Goal: Transaction & Acquisition: Book appointment/travel/reservation

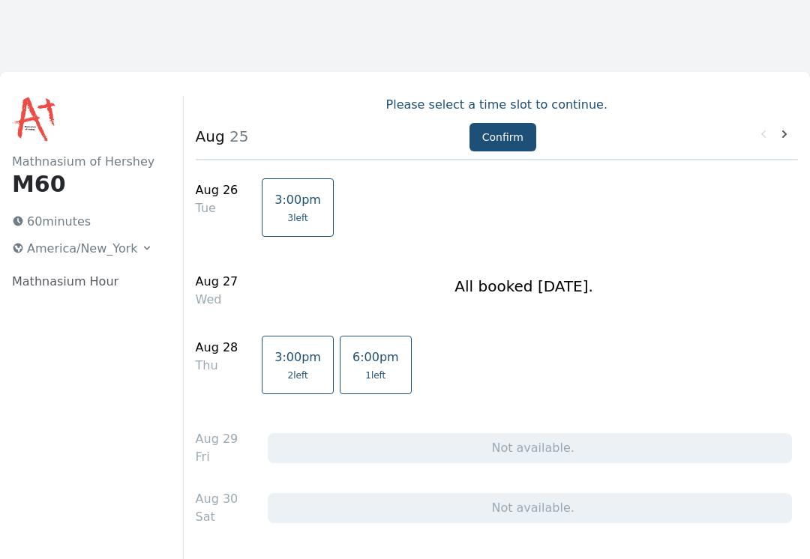
click at [693, 325] on div "[DATE] Tue 3:00pm 3 left [DATE] Wed All booked [DATE]. [DATE] Thu 3:00pm 2 left…" at bounding box center [497, 426] width 602 height 509
click at [786, 137] on icon at bounding box center [784, 134] width 15 height 15
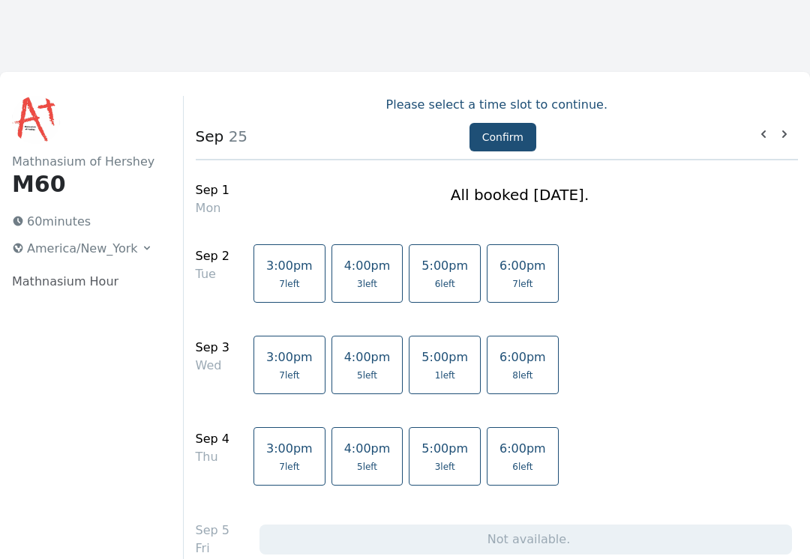
click at [357, 277] on link "4:00pm 3 left" at bounding box center [367, 273] width 72 height 58
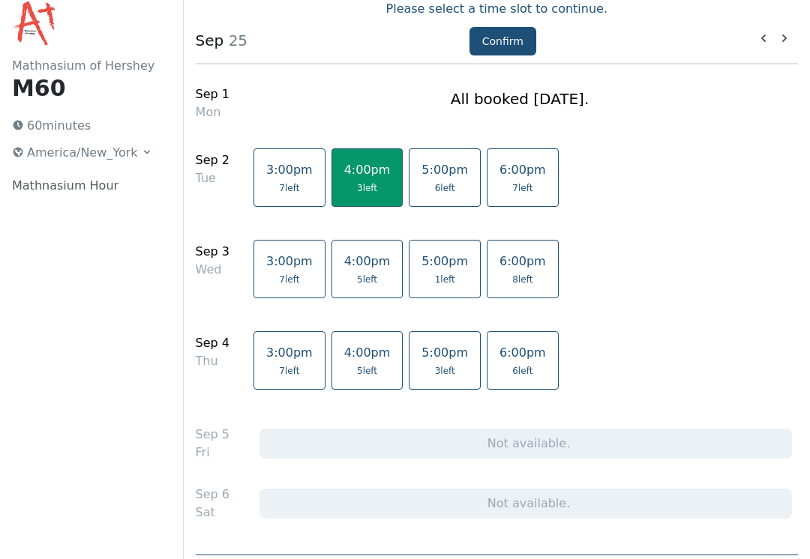
scroll to position [96, 0]
click at [786, 40] on icon at bounding box center [784, 38] width 15 height 15
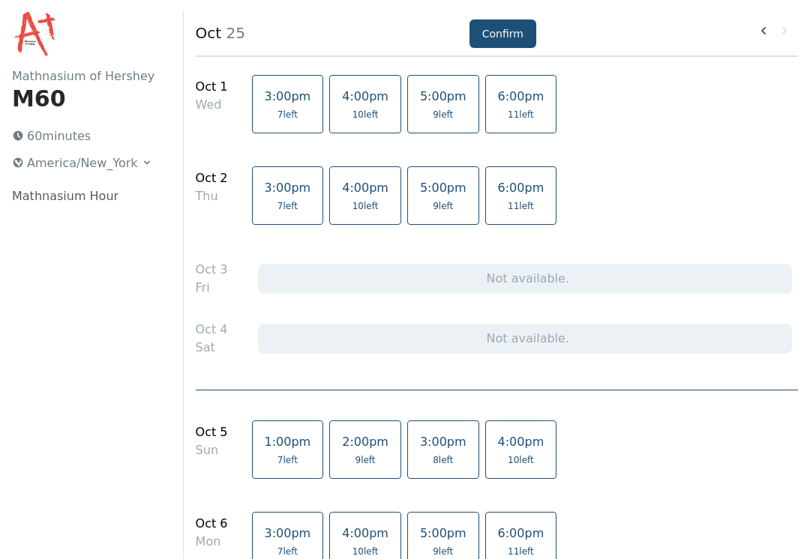
scroll to position [0, 0]
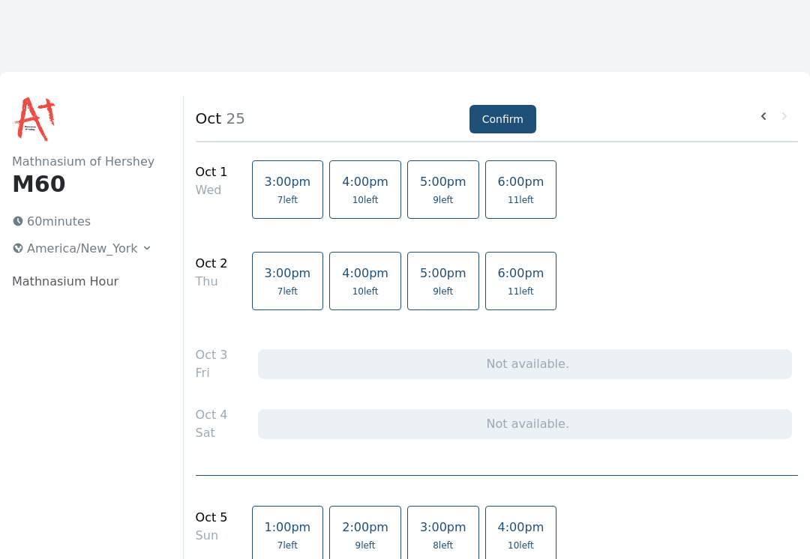
click at [757, 113] on icon at bounding box center [763, 116] width 15 height 15
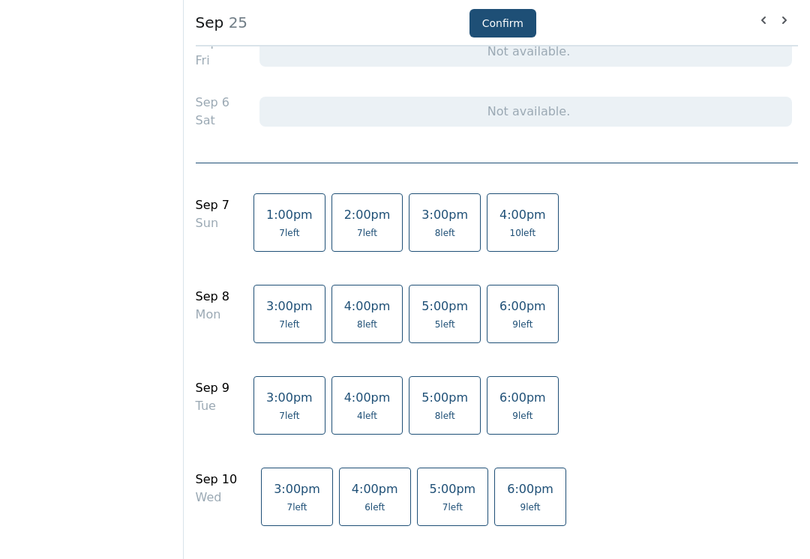
scroll to position [470, 0]
click at [507, 226] on link "4:00pm 10 left" at bounding box center [523, 222] width 72 height 58
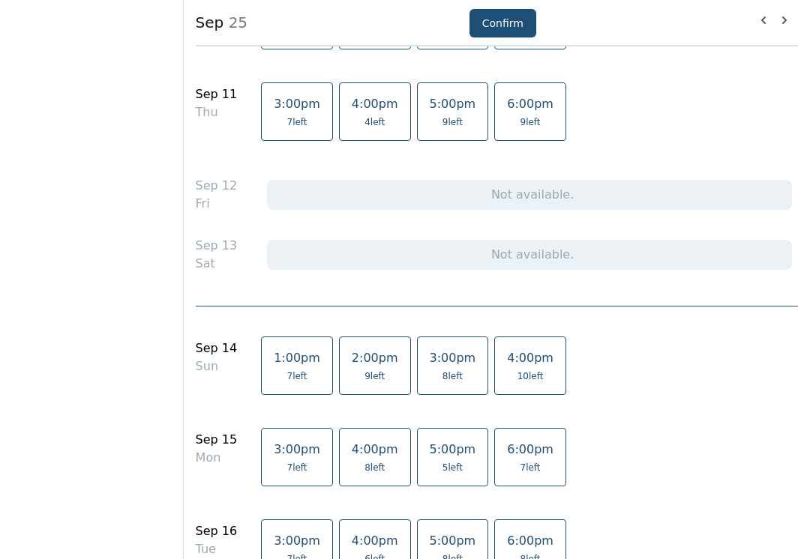
scroll to position [960, 0]
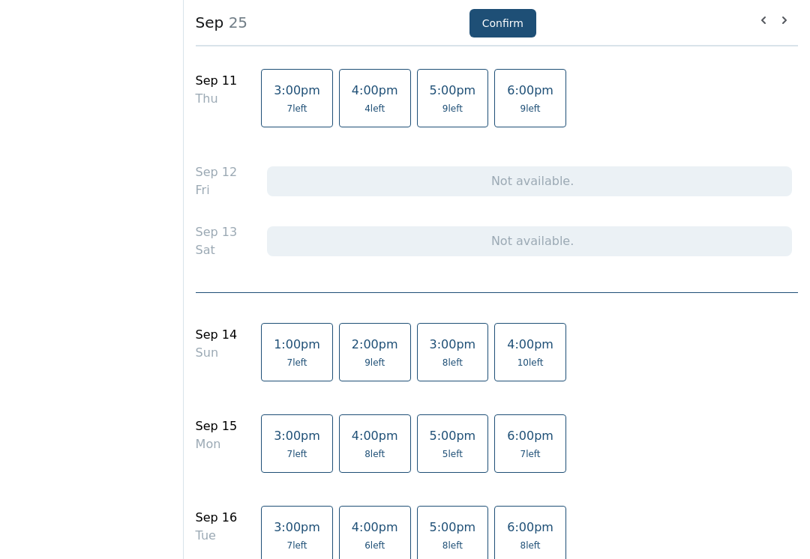
click at [520, 361] on span "10 left" at bounding box center [530, 363] width 46 height 12
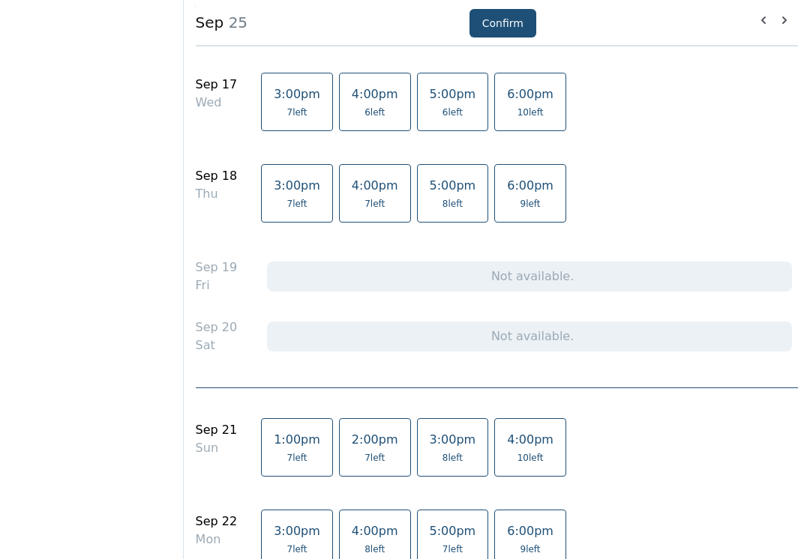
scroll to position [1495, 0]
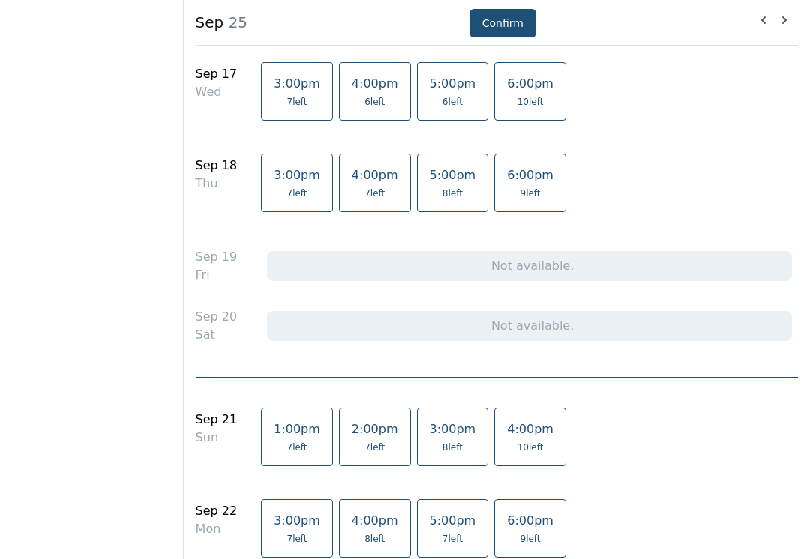
click at [509, 437] on link "4:00pm 10 left" at bounding box center [530, 438] width 72 height 58
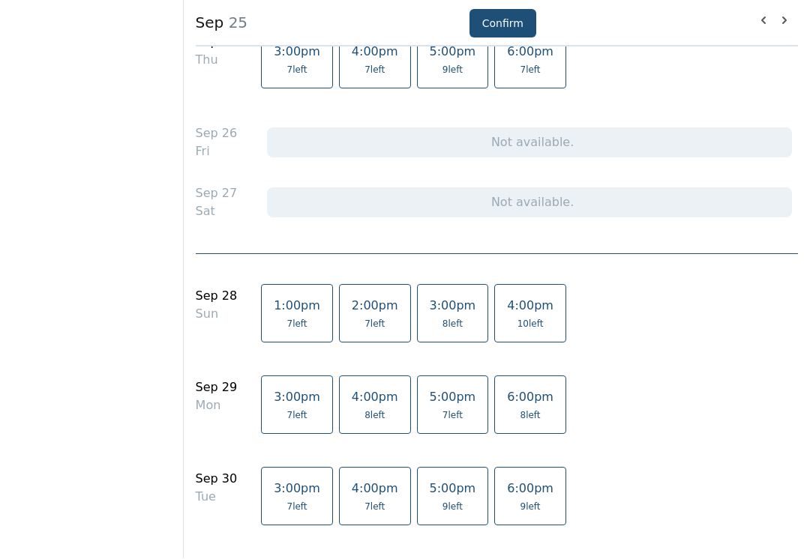
scroll to position [2239, 0]
click at [517, 325] on span "10 left" at bounding box center [530, 324] width 26 height 12
click at [493, 16] on button "Confirm" at bounding box center [502, 23] width 67 height 28
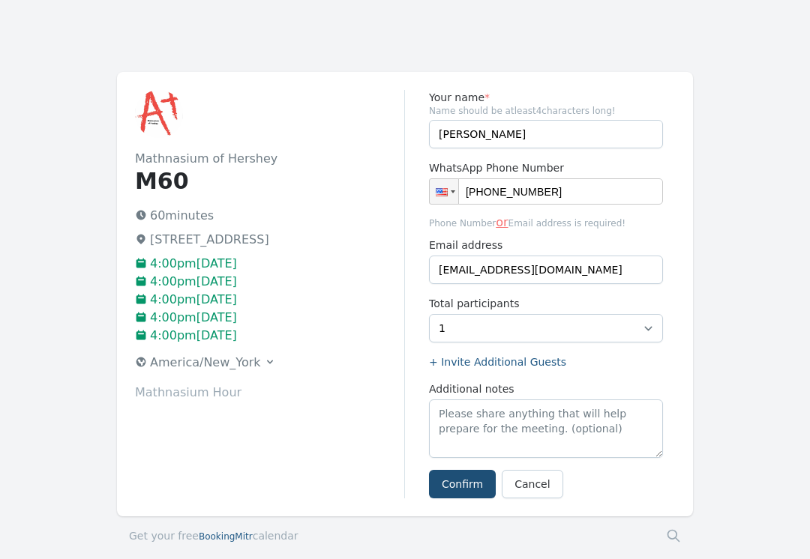
click at [469, 496] on button "Confirm" at bounding box center [462, 484] width 67 height 28
